Goal: Use online tool/utility: Utilize a website feature to perform a specific function

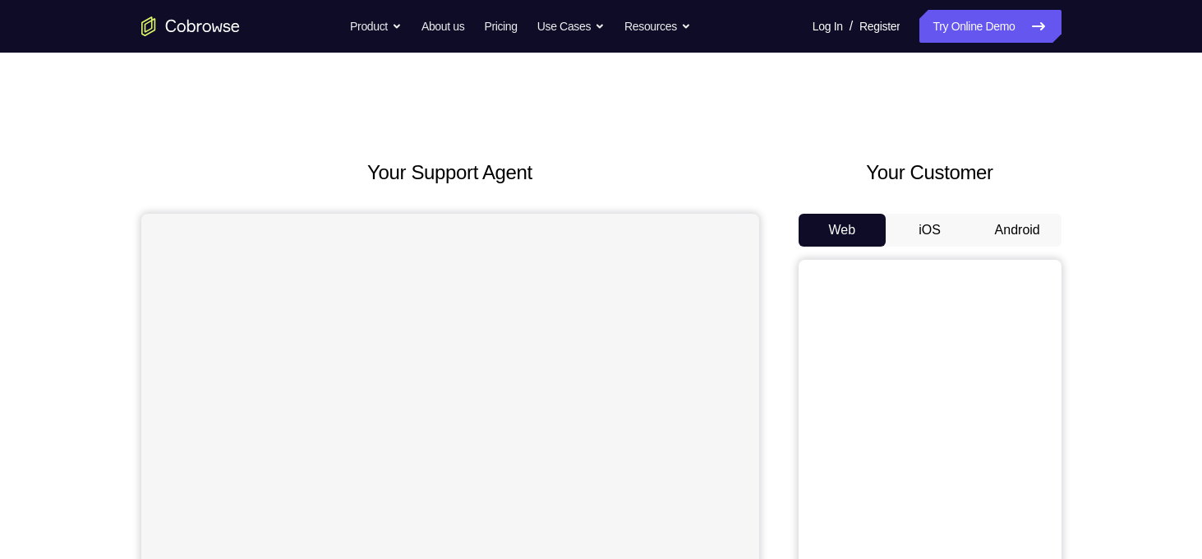
click at [1019, 219] on button "Android" at bounding box center [1018, 230] width 88 height 33
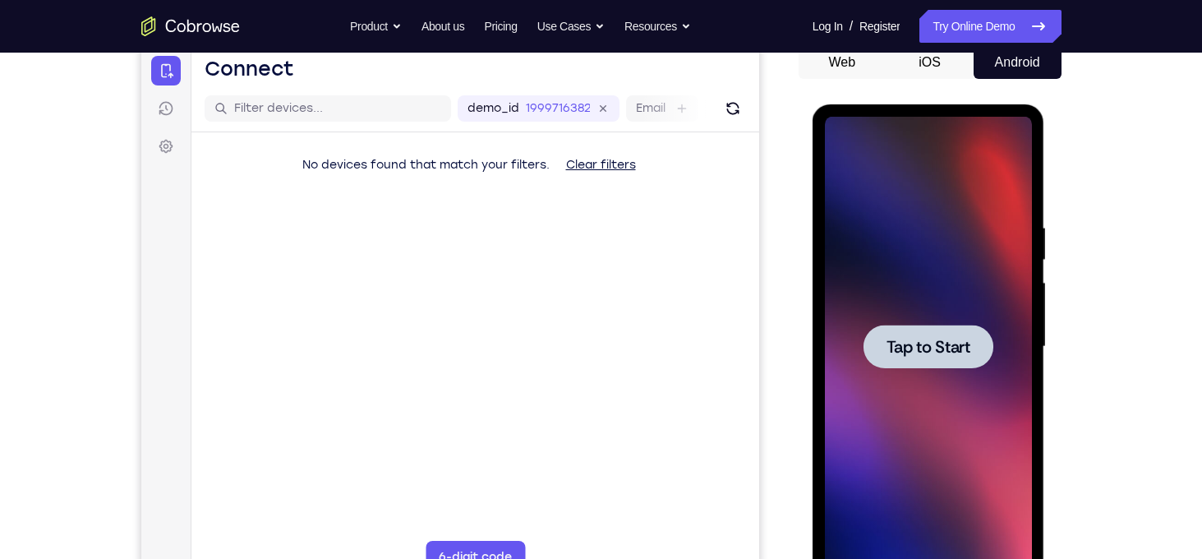
click at [928, 343] on span "Tap to Start" at bounding box center [929, 347] width 84 height 16
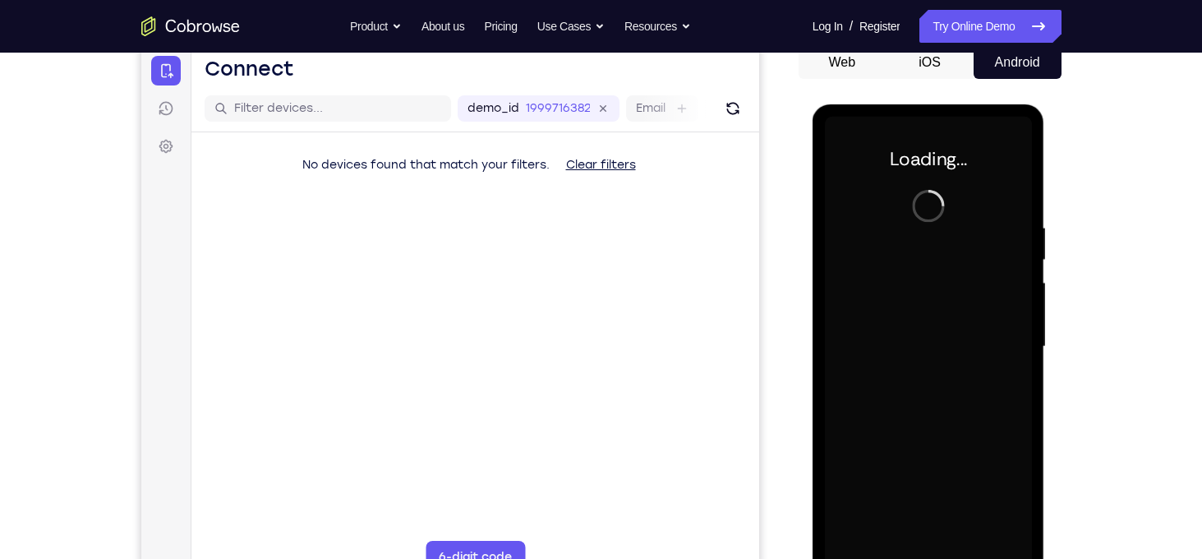
scroll to position [205, 0]
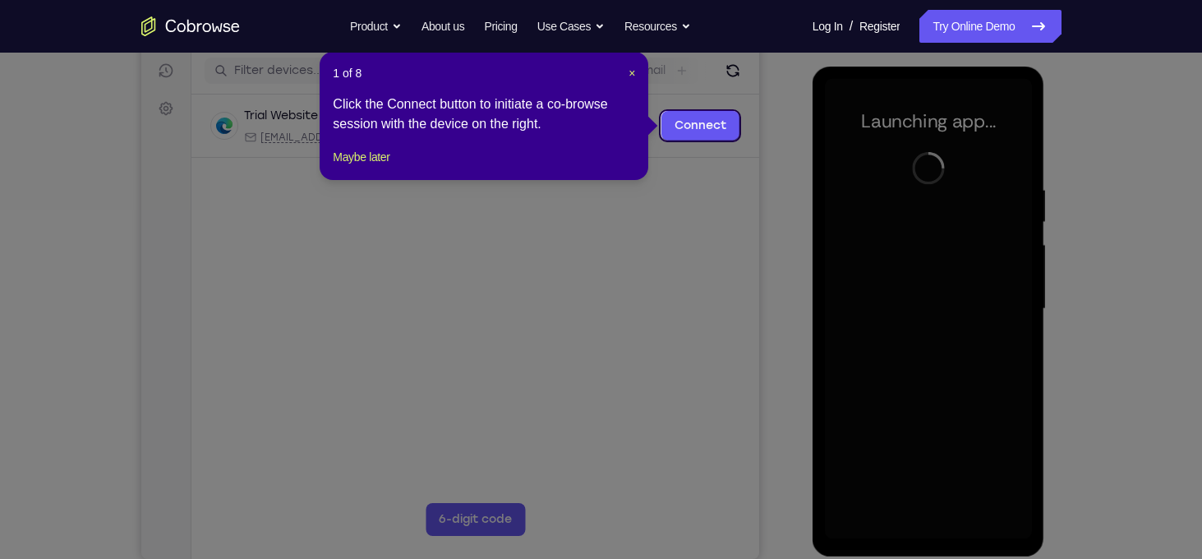
click at [626, 69] on header "1 of 8 ×" at bounding box center [484, 73] width 302 height 16
click at [636, 76] on div "1 of 8 × Click the Connect button to initiate a co-browse session with the devi…" at bounding box center [484, 116] width 329 height 128
click at [634, 75] on span "×" at bounding box center [632, 73] width 7 height 13
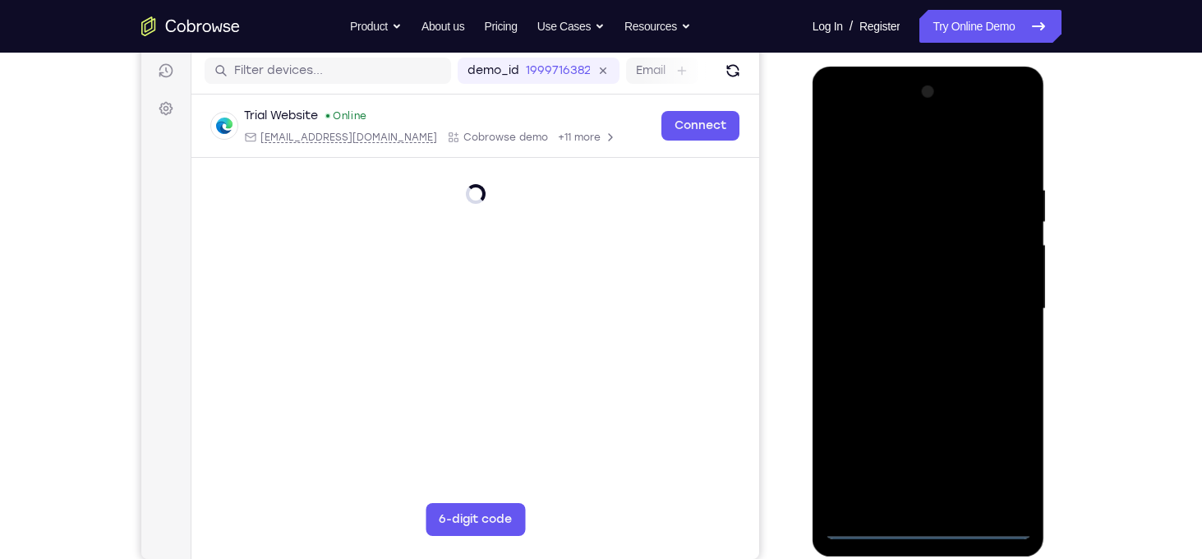
click at [935, 535] on div at bounding box center [928, 309] width 207 height 460
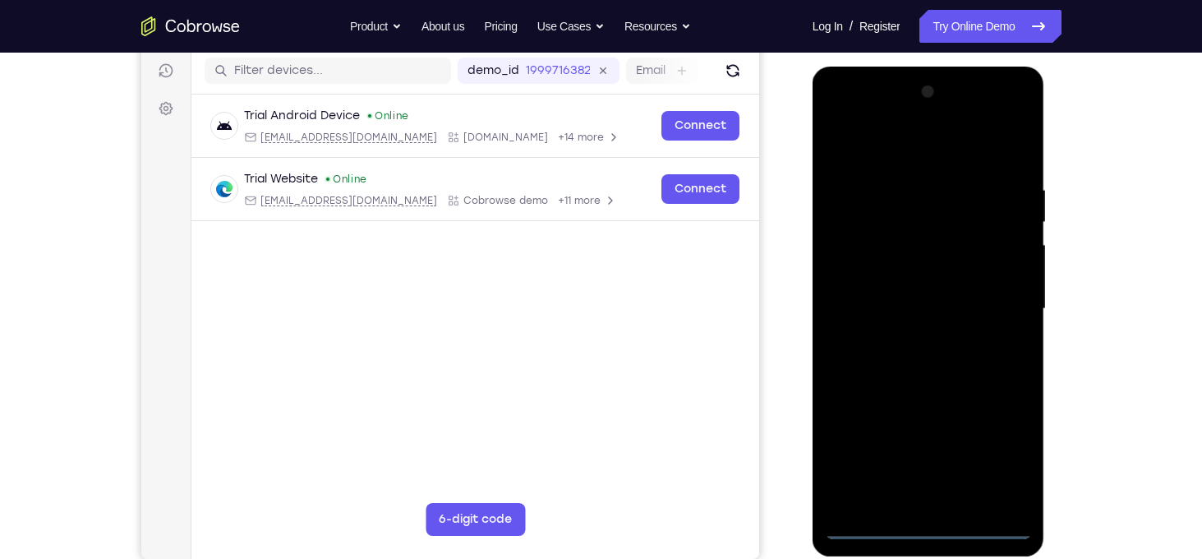
click at [998, 454] on div at bounding box center [928, 309] width 207 height 460
click at [886, 161] on div at bounding box center [928, 309] width 207 height 460
click at [996, 301] on div at bounding box center [928, 309] width 207 height 460
click at [908, 335] on div at bounding box center [928, 309] width 207 height 460
click at [902, 298] on div at bounding box center [928, 309] width 207 height 460
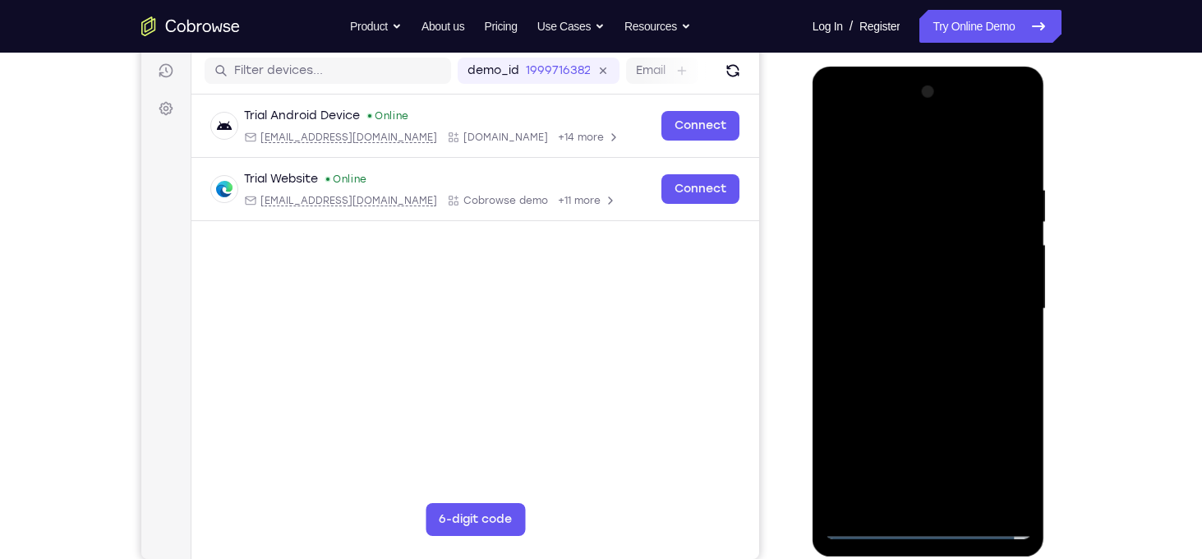
click at [907, 275] on div at bounding box center [928, 309] width 207 height 460
click at [941, 311] on div at bounding box center [928, 309] width 207 height 460
click at [938, 382] on div at bounding box center [928, 309] width 207 height 460
click at [1003, 143] on div at bounding box center [928, 309] width 207 height 460
click at [901, 172] on div at bounding box center [928, 309] width 207 height 460
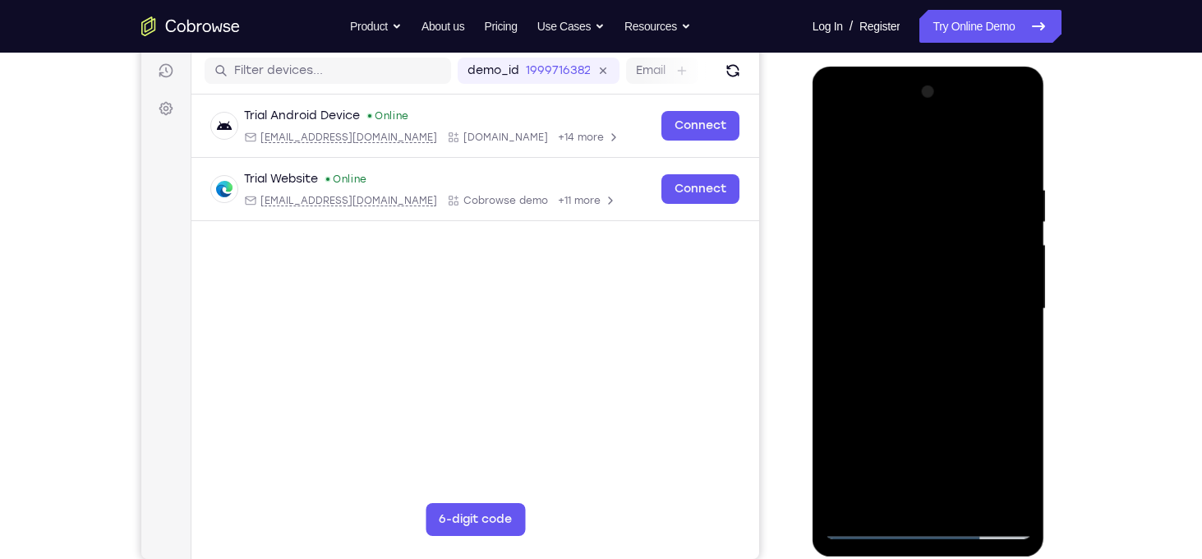
click at [1010, 205] on div at bounding box center [928, 309] width 207 height 460
drag, startPoint x: 984, startPoint y: 230, endPoint x: 778, endPoint y: 262, distance: 208.7
click at [813, 262] on html "Online web based iOS Simulators and Android Emulators. Run iPhone, iPad, Mobile…" at bounding box center [930, 313] width 234 height 493
click at [1004, 302] on div at bounding box center [928, 309] width 207 height 460
drag, startPoint x: 1004, startPoint y: 302, endPoint x: 781, endPoint y: 333, distance: 225.6
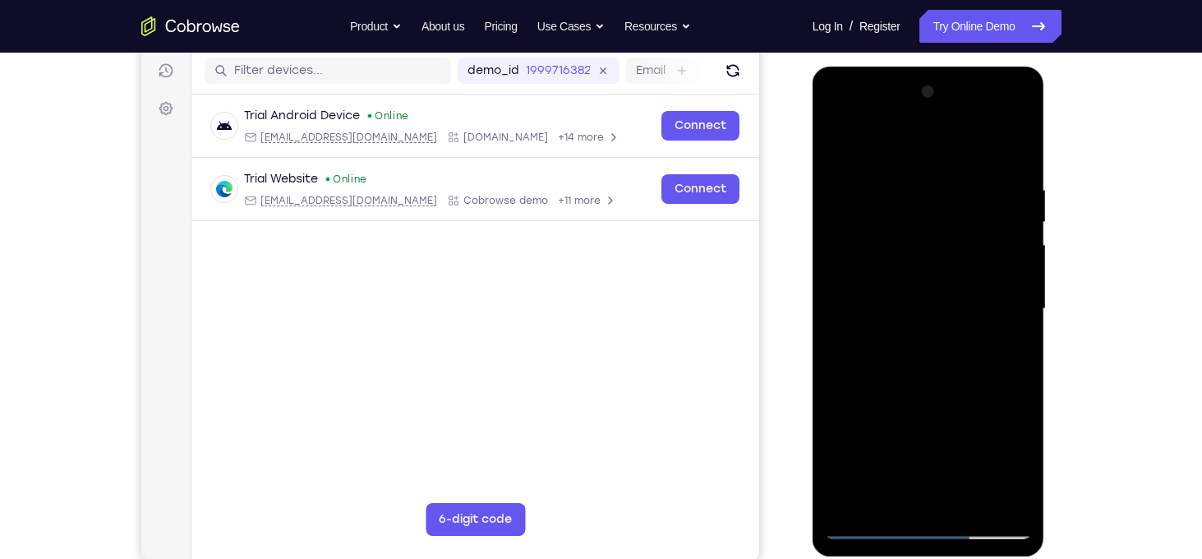
click at [813, 333] on html "Online web based iOS Simulators and Android Emulators. Run iPhone, iPad, Mobile…" at bounding box center [930, 313] width 234 height 493
drag, startPoint x: 1003, startPoint y: 297, endPoint x: 866, endPoint y: 298, distance: 136.4
click at [866, 298] on div at bounding box center [928, 309] width 207 height 460
click at [1018, 150] on div at bounding box center [928, 309] width 207 height 460
click at [970, 500] on div at bounding box center [928, 309] width 207 height 460
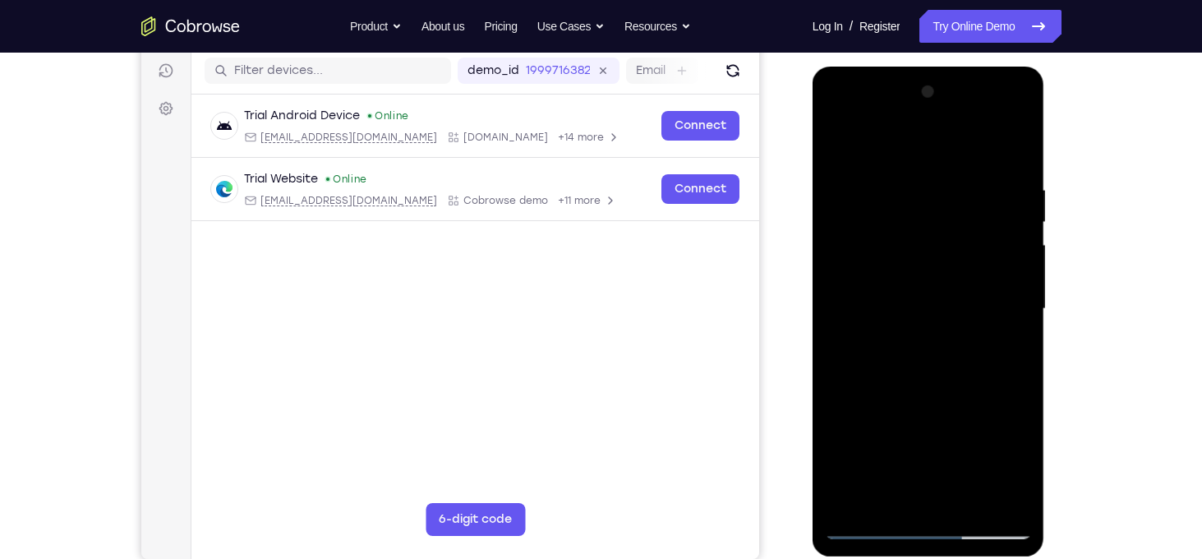
click at [925, 399] on div at bounding box center [928, 309] width 207 height 460
click at [975, 397] on div at bounding box center [928, 309] width 207 height 460
click at [889, 498] on div at bounding box center [928, 309] width 207 height 460
click at [859, 349] on div at bounding box center [928, 309] width 207 height 460
click at [1020, 468] on div at bounding box center [928, 309] width 207 height 460
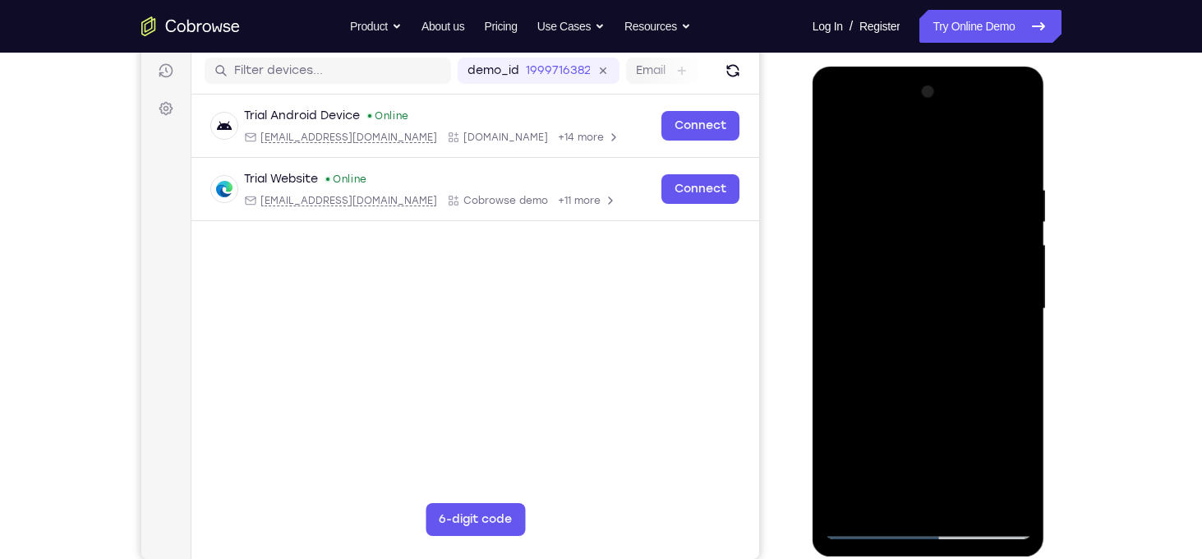
click at [1007, 349] on div at bounding box center [928, 309] width 207 height 460
click at [836, 141] on div at bounding box center [928, 309] width 207 height 460
drag, startPoint x: 938, startPoint y: 396, endPoint x: 898, endPoint y: 134, distance: 265.2
click at [898, 134] on div at bounding box center [928, 309] width 207 height 460
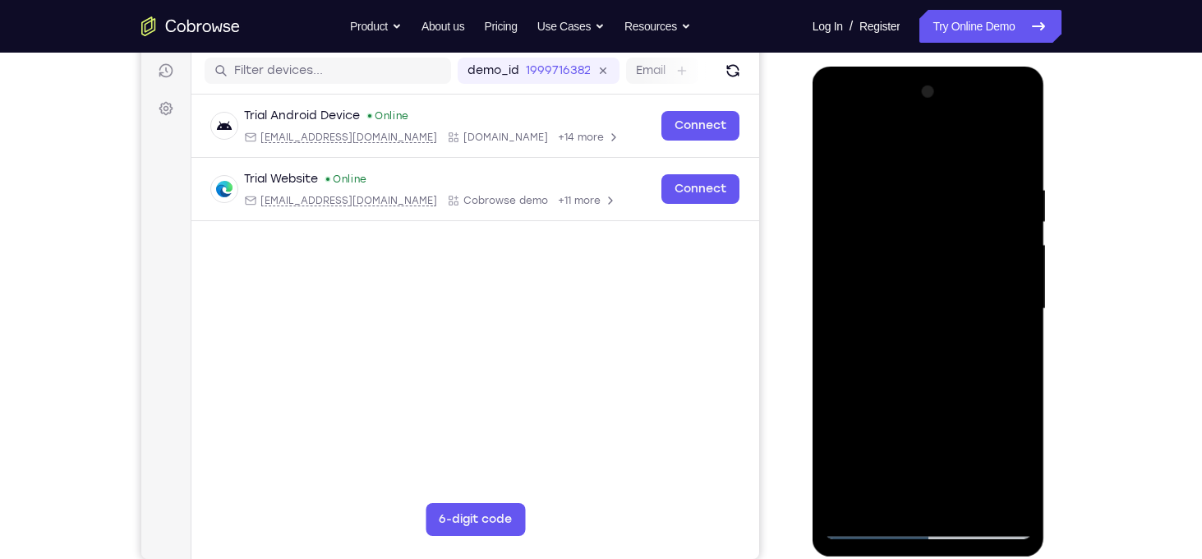
drag, startPoint x: 932, startPoint y: 406, endPoint x: 901, endPoint y: 71, distance: 336.7
click at [901, 71] on div at bounding box center [929, 312] width 233 height 490
drag, startPoint x: 904, startPoint y: 352, endPoint x: 882, endPoint y: 73, distance: 279.5
click at [882, 73] on div at bounding box center [929, 312] width 233 height 490
drag, startPoint x: 931, startPoint y: 392, endPoint x: 921, endPoint y: 252, distance: 140.0
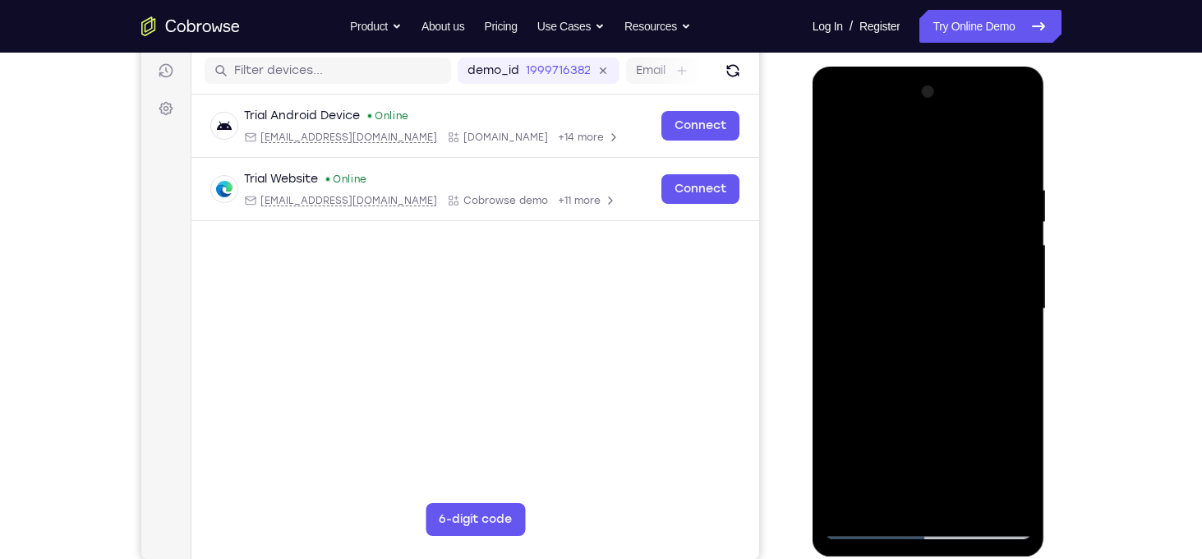
click at [921, 252] on div at bounding box center [928, 309] width 207 height 460
drag, startPoint x: 941, startPoint y: 330, endPoint x: 930, endPoint y: 160, distance: 170.4
click at [930, 160] on div at bounding box center [928, 309] width 207 height 460
click at [1064, 180] on div "Your Support Agent Your Customer Web iOS Android Next Steps We’d be happy to gi…" at bounding box center [602, 389] width 1052 height 1084
